Goal: Information Seeking & Learning: Find specific fact

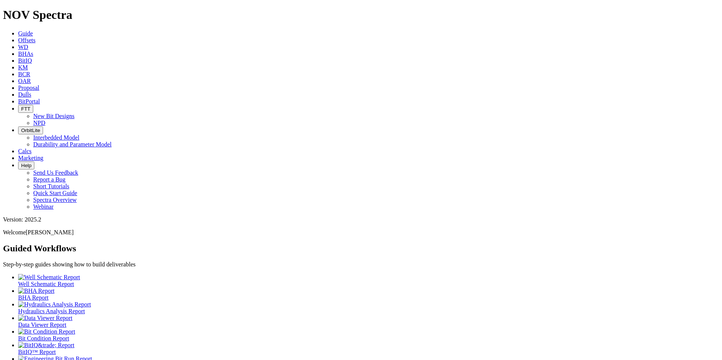
click at [31, 91] on link "Dulls" at bounding box center [24, 94] width 13 height 6
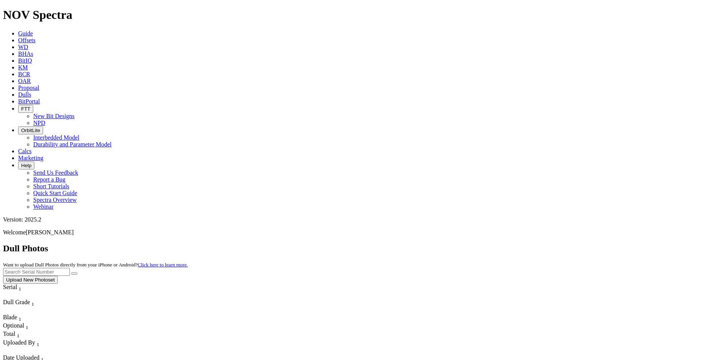
click at [70, 268] on input "text" at bounding box center [36, 272] width 67 height 8
click at [71, 273] on button "submit" at bounding box center [74, 274] width 6 height 2
drag, startPoint x: 566, startPoint y: 35, endPoint x: 527, endPoint y: 31, distance: 39.4
click at [528, 244] on div "Dull Photos Want to upload Dull Photos directly from your iPhone or Android? Cl…" at bounding box center [361, 264] width 716 height 40
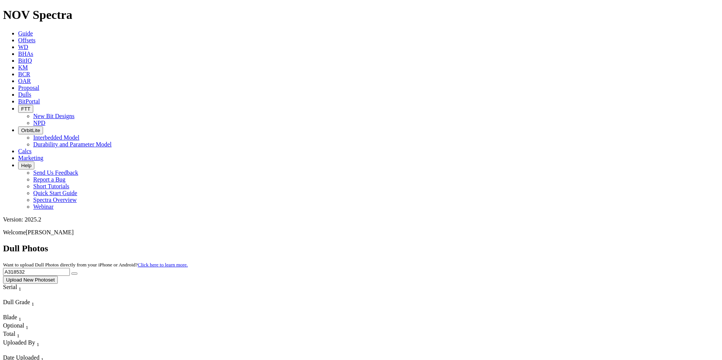
click at [71, 273] on button "submit" at bounding box center [74, 274] width 6 height 2
drag, startPoint x: 583, startPoint y: 35, endPoint x: 529, endPoint y: 28, distance: 54.2
click at [529, 244] on div "Dull Photos Want to upload Dull Photos directly from your iPhone or Android? Cl…" at bounding box center [361, 264] width 716 height 40
type input "A314159"
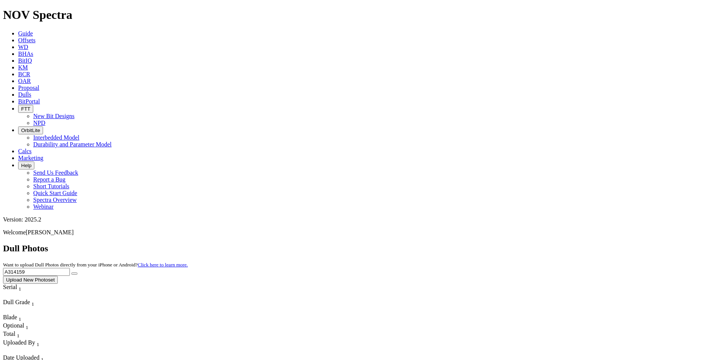
click at [71, 273] on button "submit" at bounding box center [74, 274] width 6 height 2
drag, startPoint x: 559, startPoint y: 33, endPoint x: 510, endPoint y: 30, distance: 48.4
click at [515, 244] on div "Dull Photos Want to upload Dull Photos directly from your iPhone or Android? Cl…" at bounding box center [361, 264] width 716 height 40
type input "A314836"
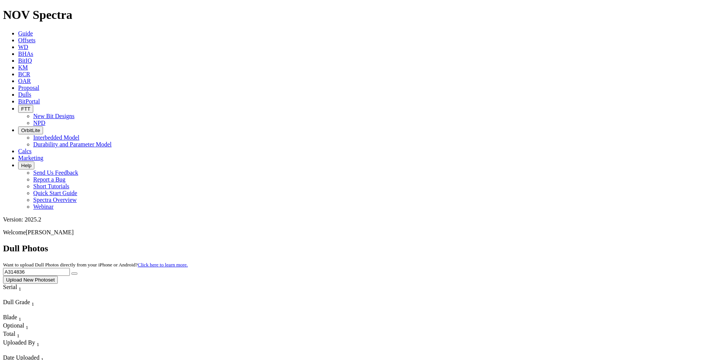
click at [71, 273] on button "submit" at bounding box center [74, 274] width 6 height 2
click at [77, 273] on button "submit" at bounding box center [74, 274] width 6 height 2
drag, startPoint x: 576, startPoint y: 37, endPoint x: 525, endPoint y: 32, distance: 51.2
click at [526, 244] on div "Dull Photos Want to upload Dull Photos directly from your iPhone or Android? Cl…" at bounding box center [361, 264] width 716 height 40
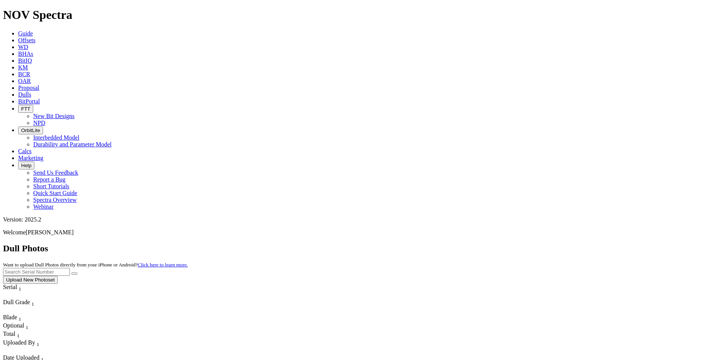
click at [70, 268] on input "text" at bounding box center [36, 272] width 67 height 8
type input "A316917"
click at [71, 273] on button "submit" at bounding box center [74, 274] width 6 height 2
drag, startPoint x: 575, startPoint y: 34, endPoint x: 533, endPoint y: 34, distance: 41.9
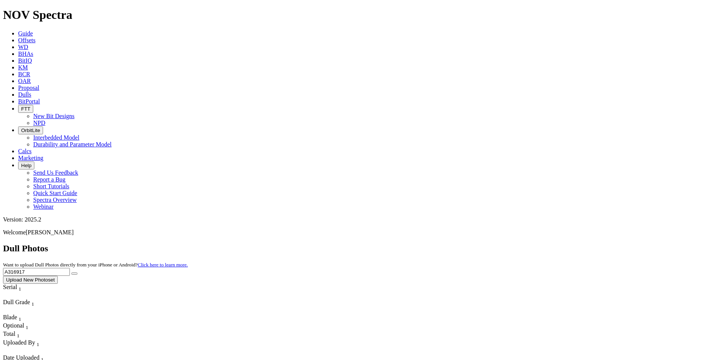
click at [533, 244] on div "Dull Photos Want to upload Dull Photos directly from your iPhone or Android? Cl…" at bounding box center [361, 264] width 716 height 40
click at [71, 273] on button "submit" at bounding box center [74, 274] width 6 height 2
click at [70, 268] on input "A320801" at bounding box center [36, 272] width 67 height 8
type input "A"
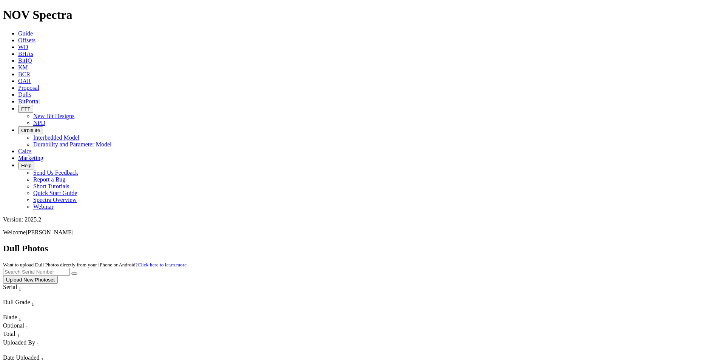
type input "1"
type input "A302698"
click at [71, 273] on button "submit" at bounding box center [74, 274] width 6 height 2
drag, startPoint x: 569, startPoint y: 33, endPoint x: 498, endPoint y: 29, distance: 70.7
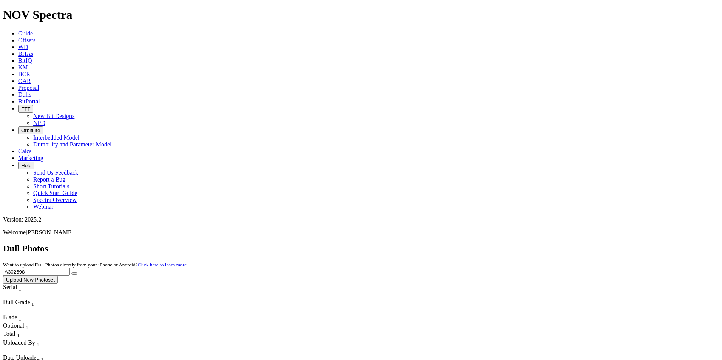
click at [497, 244] on div "Dull Photos Want to upload Dull Photos directly from your iPhone or Android? Cl…" at bounding box center [361, 264] width 716 height 40
click at [70, 268] on input "text" at bounding box center [36, 272] width 67 height 8
click at [71, 273] on button "submit" at bounding box center [74, 274] width 6 height 2
drag, startPoint x: 578, startPoint y: 34, endPoint x: 534, endPoint y: 33, distance: 44.6
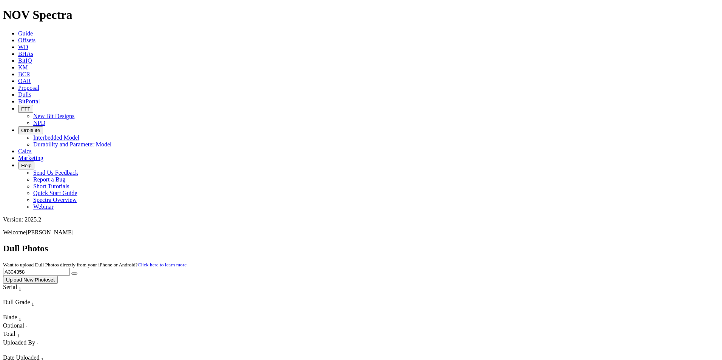
click at [534, 244] on div "Dull Photos Want to upload Dull Photos directly from your iPhone or Android? Cl…" at bounding box center [361, 264] width 716 height 40
click at [71, 273] on button "submit" at bounding box center [74, 274] width 6 height 2
click at [77, 273] on button "submit" at bounding box center [74, 274] width 6 height 2
drag, startPoint x: 566, startPoint y: 31, endPoint x: 526, endPoint y: 34, distance: 40.5
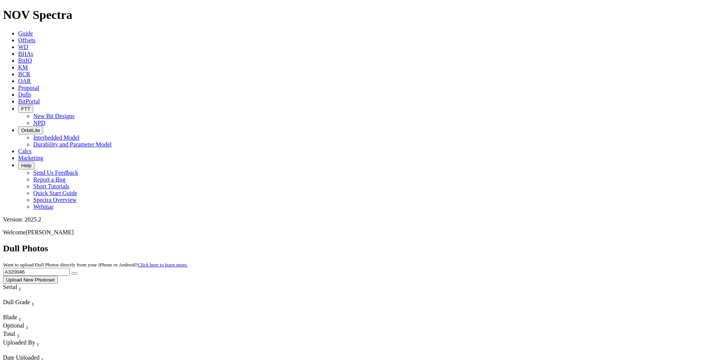
click at [526, 244] on div "Dull Photos Want to upload Dull Photos directly from your iPhone or Android? Cl…" at bounding box center [361, 264] width 716 height 40
type input "A318017"
click at [71, 273] on button "submit" at bounding box center [74, 274] width 6 height 2
click at [77, 273] on button "submit" at bounding box center [74, 274] width 6 height 2
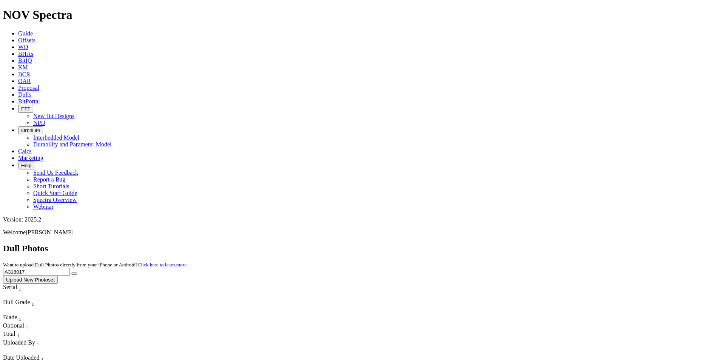
drag, startPoint x: 578, startPoint y: 37, endPoint x: 530, endPoint y: 35, distance: 47.2
click at [530, 244] on div "Dull Photos Want to upload Dull Photos directly from your iPhone or Android? Cl…" at bounding box center [361, 264] width 716 height 40
drag, startPoint x: 574, startPoint y: 29, endPoint x: 570, endPoint y: 30, distance: 4.3
click at [70, 268] on input "A318017" at bounding box center [36, 272] width 67 height 8
click at [71, 273] on button "submit" at bounding box center [74, 274] width 6 height 2
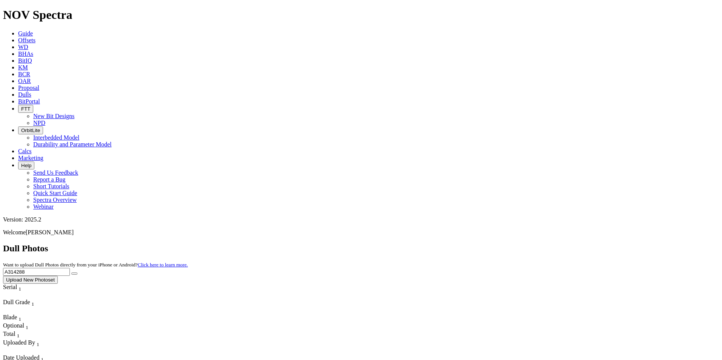
drag, startPoint x: 571, startPoint y: 35, endPoint x: 515, endPoint y: 30, distance: 56.1
click at [516, 244] on div "Dull Photos Want to upload Dull Photos directly from your iPhone or Android? Cl…" at bounding box center [361, 264] width 716 height 40
click at [71, 273] on button "submit" at bounding box center [74, 274] width 6 height 2
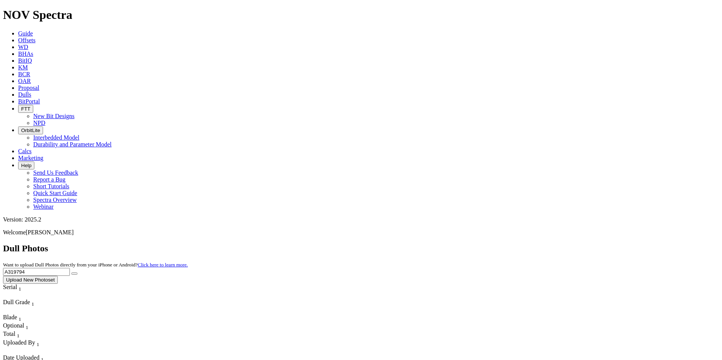
drag, startPoint x: 567, startPoint y: 34, endPoint x: 507, endPoint y: 26, distance: 60.9
click at [507, 244] on div "Dull Photos Want to upload Dull Photos directly from your iPhone or Android? Cl…" at bounding box center [361, 264] width 716 height 40
click at [71, 273] on button "submit" at bounding box center [74, 274] width 6 height 2
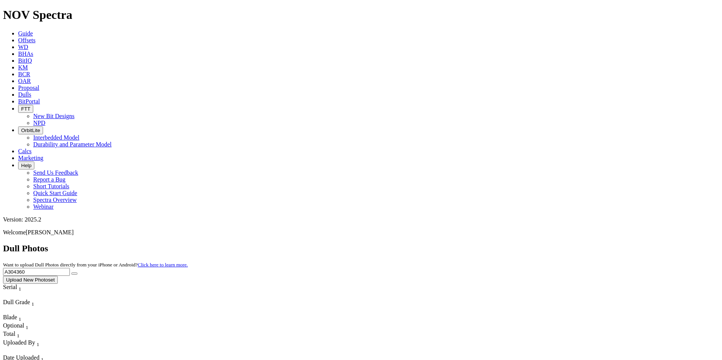
drag, startPoint x: 564, startPoint y: 34, endPoint x: 518, endPoint y: 22, distance: 47.7
click at [518, 244] on div "Dull Photos Want to upload Dull Photos directly from your iPhone or Android? Cl…" at bounding box center [361, 264] width 716 height 40
click at [70, 268] on input "A304360" at bounding box center [36, 272] width 67 height 8
drag, startPoint x: 578, startPoint y: 32, endPoint x: 523, endPoint y: 35, distance: 55.6
click at [523, 244] on div "Dull Photos Want to upload Dull Photos directly from your iPhone or Android? Cl…" at bounding box center [361, 264] width 716 height 40
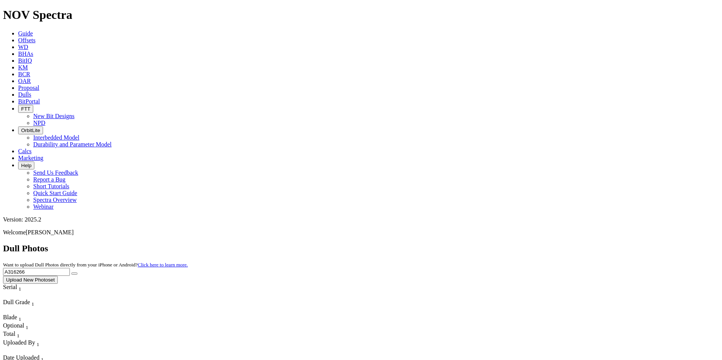
click at [71, 273] on button "submit" at bounding box center [74, 274] width 6 height 2
click at [77, 273] on button "submit" at bounding box center [74, 274] width 6 height 2
drag, startPoint x: 578, startPoint y: 37, endPoint x: 525, endPoint y: 32, distance: 53.1
click at [525, 244] on div "Dull Photos Want to upload Dull Photos directly from your iPhone or Android? Cl…" at bounding box center [361, 264] width 716 height 40
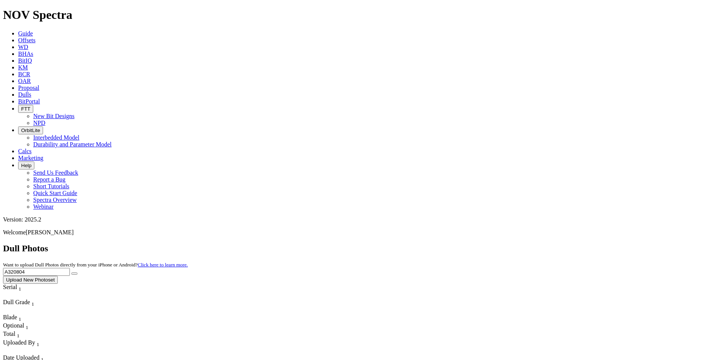
type input "A320804"
click at [71, 273] on button "submit" at bounding box center [74, 274] width 6 height 2
drag, startPoint x: 568, startPoint y: 34, endPoint x: 523, endPoint y: 28, distance: 45.7
click at [524, 244] on div "Dull Photos Want to upload Dull Photos directly from your iPhone or Android? Cl…" at bounding box center [361, 264] width 716 height 40
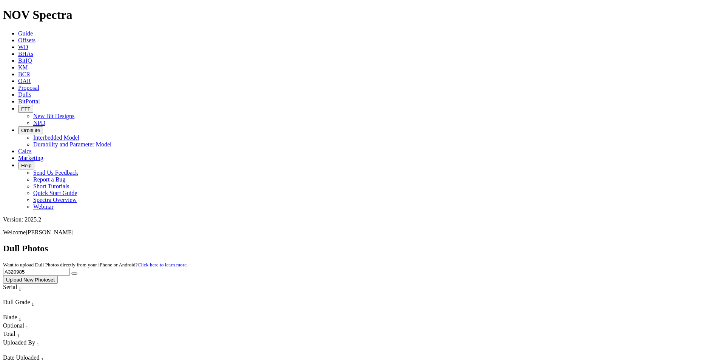
type input "A320985"
click at [71, 273] on button "submit" at bounding box center [74, 274] width 6 height 2
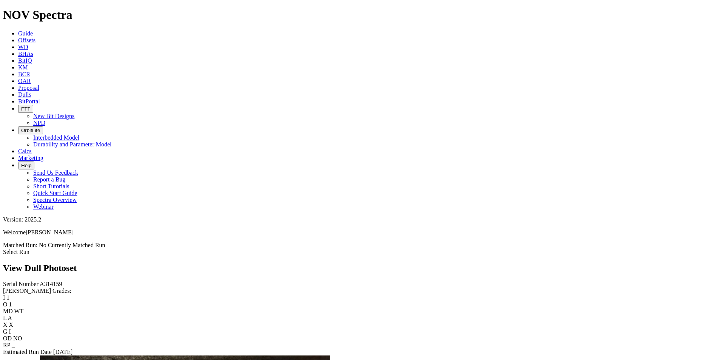
scroll to position [793, 0]
drag, startPoint x: 579, startPoint y: 176, endPoint x: 552, endPoint y: 204, distance: 39.3
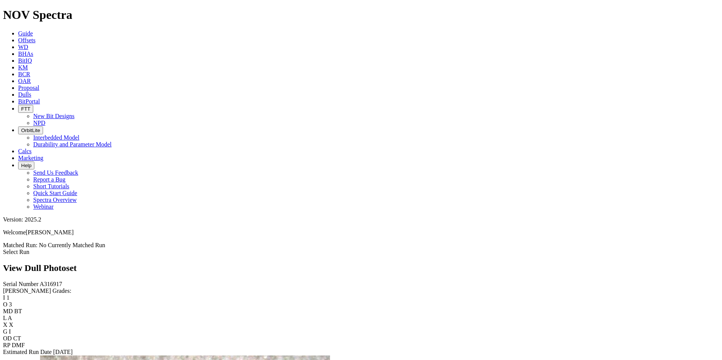
click at [31, 91] on link "Dulls" at bounding box center [24, 94] width 13 height 6
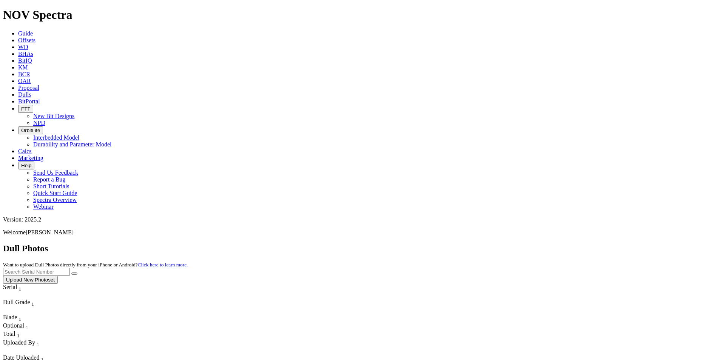
click at [70, 268] on input "text" at bounding box center [36, 272] width 67 height 8
click at [71, 273] on button "submit" at bounding box center [74, 274] width 6 height 2
drag, startPoint x: 584, startPoint y: 24, endPoint x: 511, endPoint y: 12, distance: 73.9
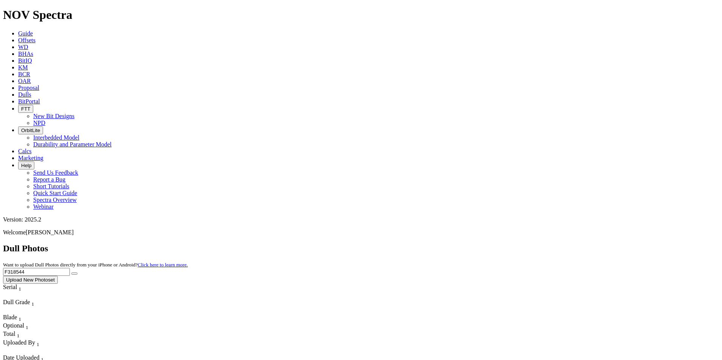
type input "F318544"
click at [71, 273] on button "submit" at bounding box center [74, 274] width 6 height 2
drag, startPoint x: 537, startPoint y: 24, endPoint x: 518, endPoint y: 23, distance: 18.9
click at [519, 244] on div "Dull Photos Want to upload Dull Photos directly from your iPhone or Android? Cl…" at bounding box center [361, 264] width 716 height 40
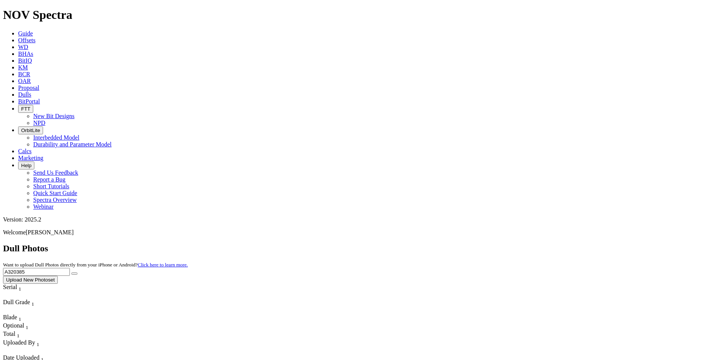
click at [71, 273] on button "submit" at bounding box center [74, 274] width 6 height 2
drag, startPoint x: 561, startPoint y: 32, endPoint x: 524, endPoint y: 30, distance: 37.8
click at [524, 244] on div "Dull Photos Want to upload Dull Photos directly from your iPhone or Android? Cl…" at bounding box center [361, 264] width 716 height 40
click at [71, 273] on button "submit" at bounding box center [74, 274] width 6 height 2
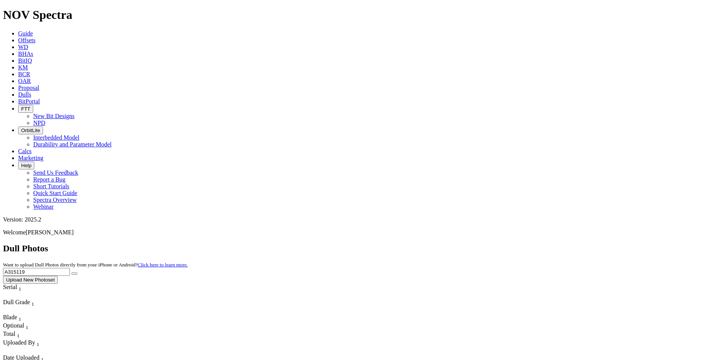
drag, startPoint x: 579, startPoint y: 34, endPoint x: 512, endPoint y: 32, distance: 67.3
click at [512, 244] on div "Dull Photos Want to upload Dull Photos directly from your iPhone or Android? Cl…" at bounding box center [361, 264] width 716 height 40
type input "A286751"
click at [71, 273] on button "submit" at bounding box center [74, 274] width 6 height 2
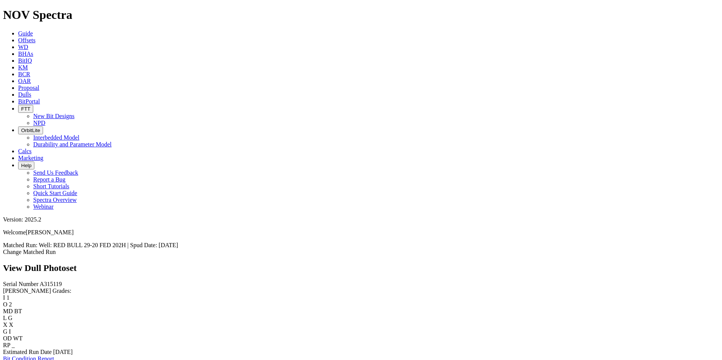
scroll to position [755, 0]
drag, startPoint x: 586, startPoint y: 212, endPoint x: 623, endPoint y: 124, distance: 95.7
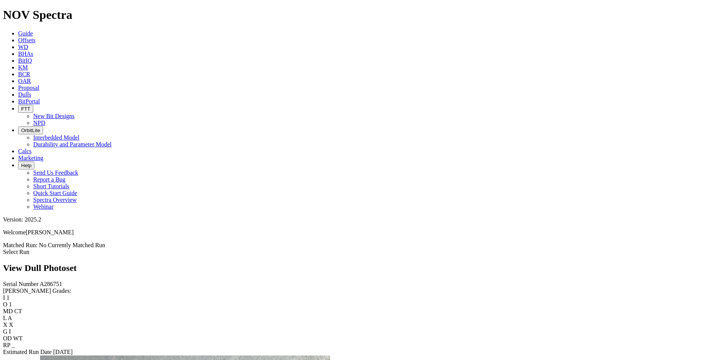
scroll to position [1058, 0]
click at [61, 295] on div "I 1 O 1 MD WT L A X X G I OD WT RP TD" at bounding box center [361, 322] width 716 height 54
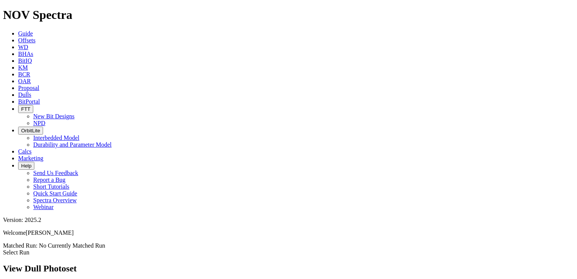
scroll to position [1058, 0]
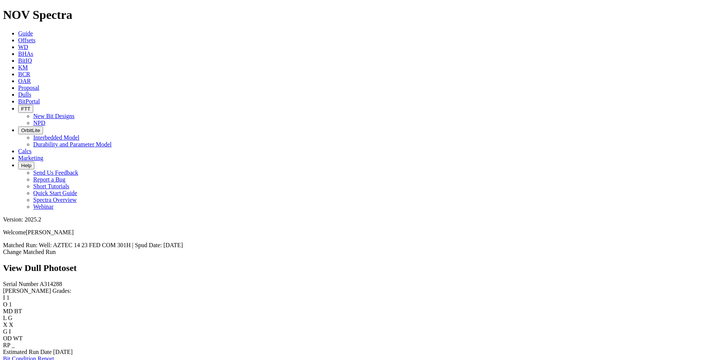
click at [31, 91] on link "Dulls" at bounding box center [24, 94] width 13 height 6
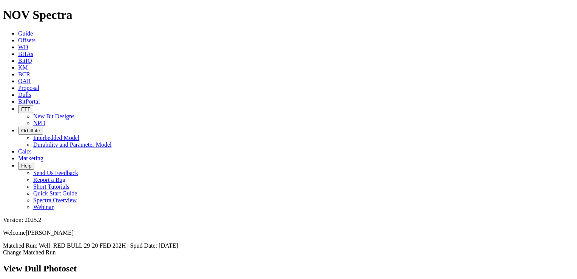
scroll to position [584, 0]
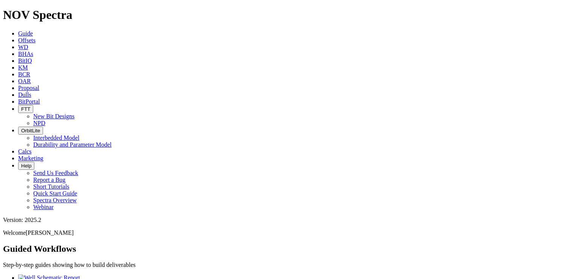
click at [18, 91] on icon at bounding box center [18, 94] width 0 height 6
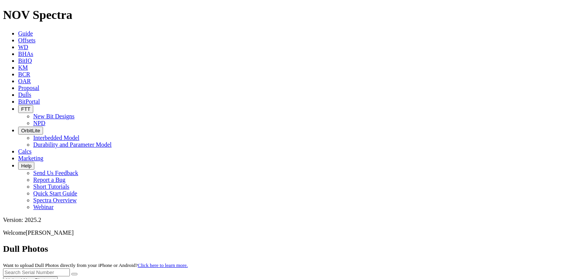
click at [70, 268] on input "text" at bounding box center [36, 272] width 67 height 8
click at [77, 273] on button "submit" at bounding box center [74, 274] width 6 height 2
click at [70, 268] on input "A293009" at bounding box center [36, 272] width 67 height 8
click at [77, 273] on button "submit" at bounding box center [74, 274] width 6 height 2
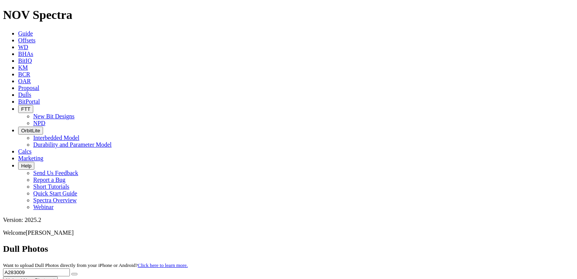
click at [70, 268] on input "A283009" at bounding box center [36, 272] width 67 height 8
click at [77, 273] on button "submit" at bounding box center [74, 274] width 6 height 2
click at [70, 268] on input "A299033" at bounding box center [36, 272] width 67 height 8
type input "A"
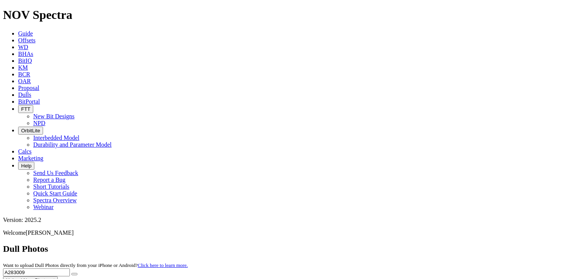
click at [71, 273] on button "submit" at bounding box center [74, 274] width 6 height 2
click at [70, 268] on input "A283009" at bounding box center [36, 272] width 67 height 8
click at [71, 273] on button "submit" at bounding box center [74, 274] width 6 height 2
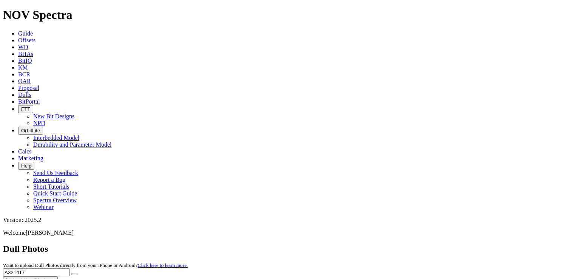
drag, startPoint x: 427, startPoint y: 29, endPoint x: 400, endPoint y: 34, distance: 28.1
click at [400, 244] on div "Dull Photos Want to upload Dull Photos directly from your iPhone or Android? Cl…" at bounding box center [288, 264] width 571 height 40
drag, startPoint x: 436, startPoint y: 39, endPoint x: 407, endPoint y: 34, distance: 30.4
click at [70, 268] on input "A321417" at bounding box center [36, 272] width 67 height 8
click at [71, 273] on button "submit" at bounding box center [74, 274] width 6 height 2
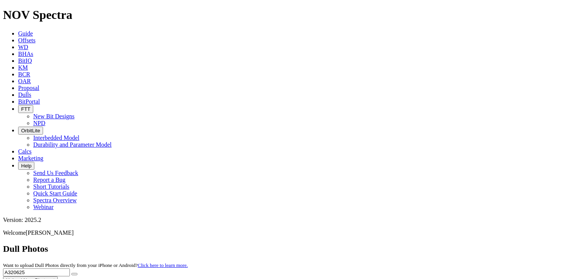
click at [77, 273] on button "submit" at bounding box center [74, 274] width 6 height 2
click at [70, 268] on input "A320625" at bounding box center [36, 272] width 67 height 8
click at [71, 273] on button "submit" at bounding box center [74, 274] width 6 height 2
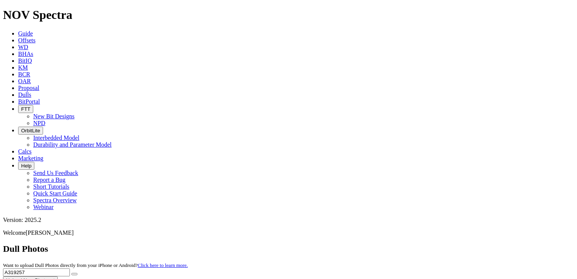
drag, startPoint x: 427, startPoint y: 35, endPoint x: 402, endPoint y: 34, distance: 25.7
click at [70, 268] on input "A319257" at bounding box center [36, 272] width 67 height 8
click at [71, 273] on button "submit" at bounding box center [74, 274] width 6 height 2
type input "A308625"
click at [71, 273] on button "submit" at bounding box center [74, 274] width 6 height 2
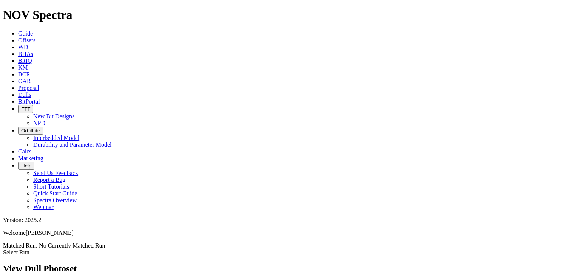
scroll to position [167, 0]
click at [18, 91] on icon at bounding box center [18, 94] width 0 height 6
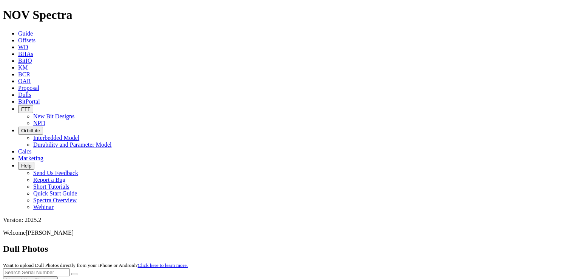
click at [70, 268] on input "text" at bounding box center [36, 272] width 67 height 8
click at [71, 273] on button "submit" at bounding box center [74, 274] width 6 height 2
drag, startPoint x: 424, startPoint y: 35, endPoint x: 404, endPoint y: 32, distance: 20.7
click at [70, 268] on input "A317100" at bounding box center [36, 272] width 67 height 8
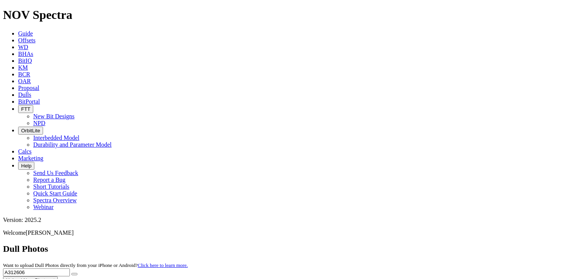
type input "A312606"
click at [71, 273] on button "submit" at bounding box center [74, 274] width 6 height 2
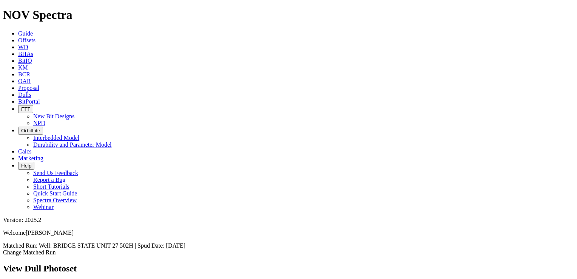
click at [18, 91] on icon at bounding box center [18, 94] width 0 height 6
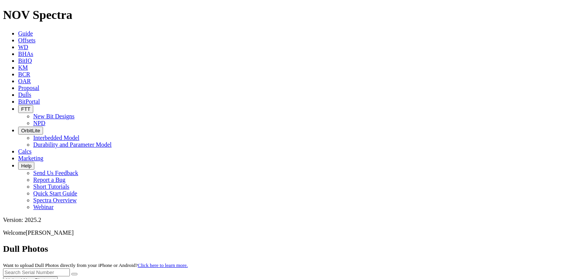
click at [70, 268] on input "text" at bounding box center [36, 272] width 67 height 8
type input "A321847"
click at [71, 273] on button "submit" at bounding box center [74, 274] width 6 height 2
